Goal: Book appointment/travel/reservation

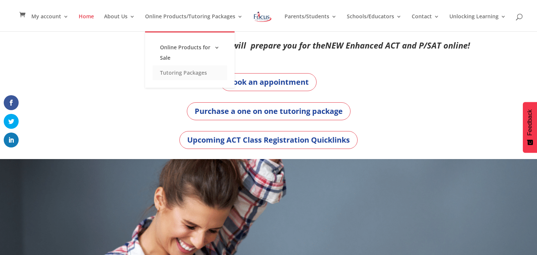
click at [168, 69] on link "Tutoring Packages" at bounding box center [190, 72] width 75 height 15
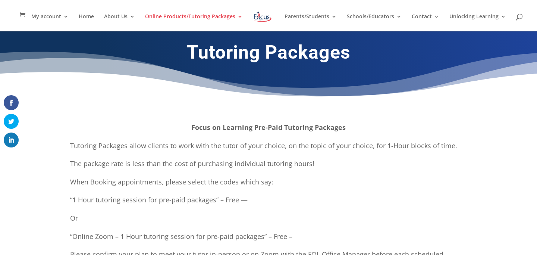
click at [260, 18] on img at bounding box center [262, 16] width 19 height 13
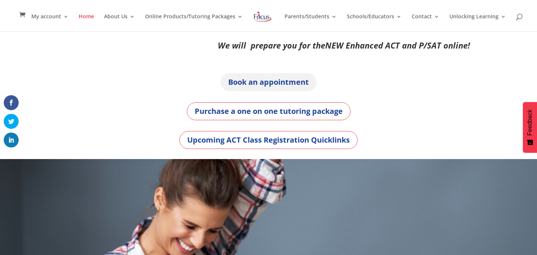
click at [254, 87] on link "Book an appointment" at bounding box center [269, 82] width 96 height 18
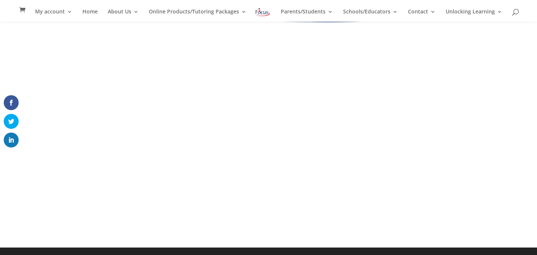
scroll to position [63, 0]
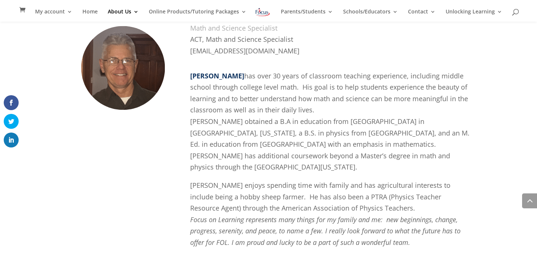
scroll to position [1577, 0]
